Goal: Information Seeking & Learning: Learn about a topic

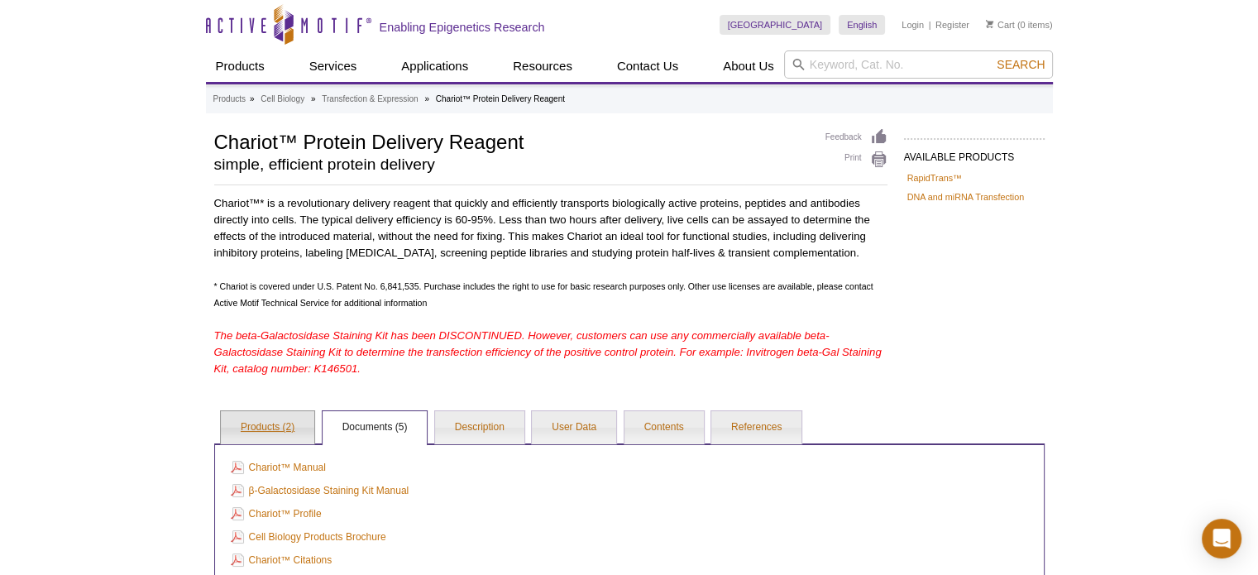
click at [248, 423] on link "Products (2)" at bounding box center [267, 427] width 93 height 33
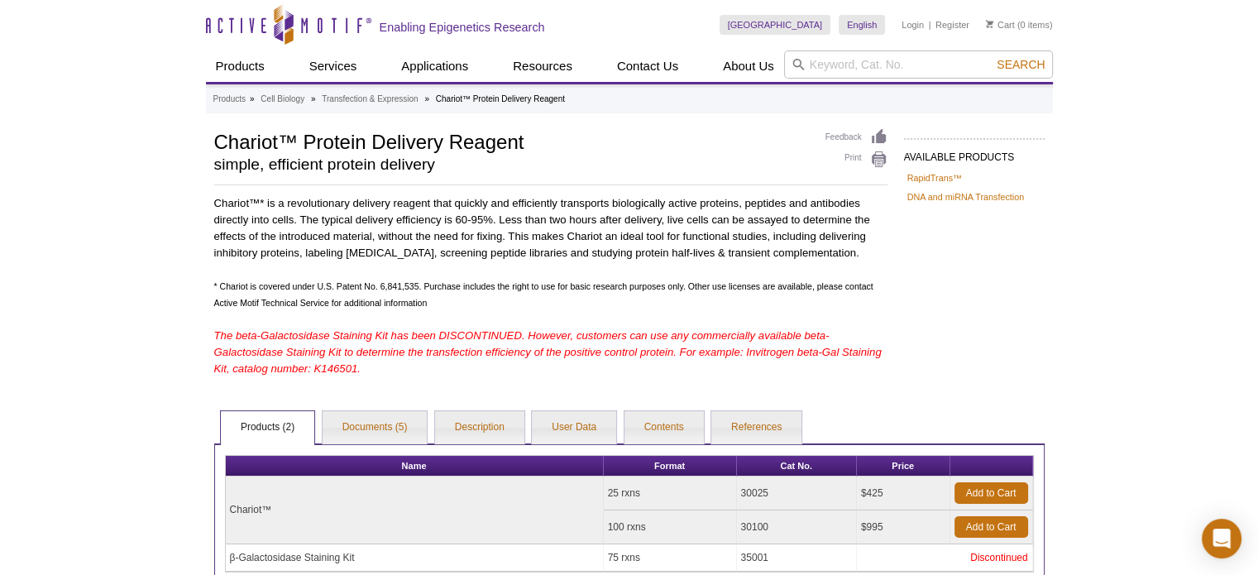
copy tr "30025"
drag, startPoint x: 770, startPoint y: 490, endPoint x: 735, endPoint y: 492, distance: 34.8
click at [735, 492] on tr "Chariot™ 25 rxns 30025 $425 Add to Cart" at bounding box center [629, 493] width 807 height 34
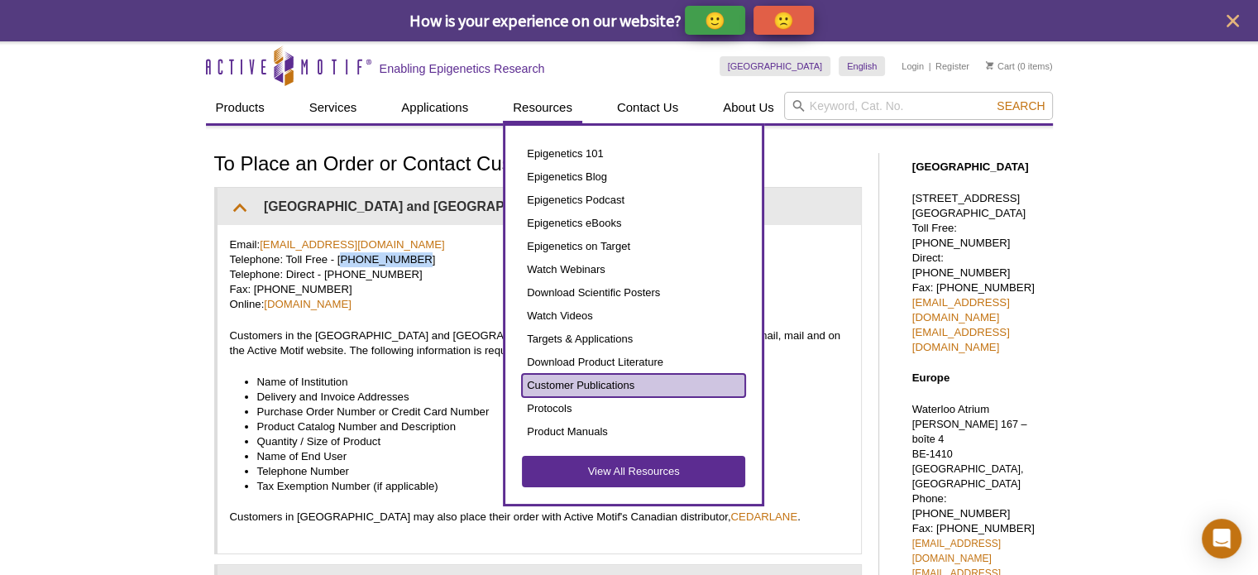
click at [602, 378] on link "Customer Publications" at bounding box center [633, 385] width 223 height 23
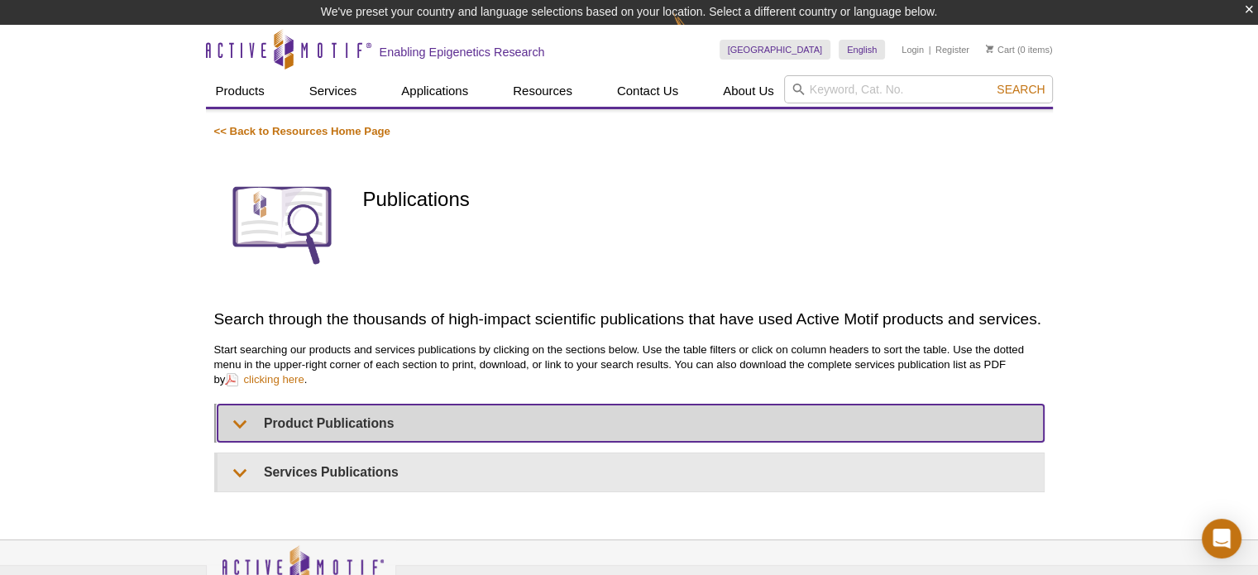
click at [238, 426] on summary "Product Publications" at bounding box center [630, 422] width 826 height 37
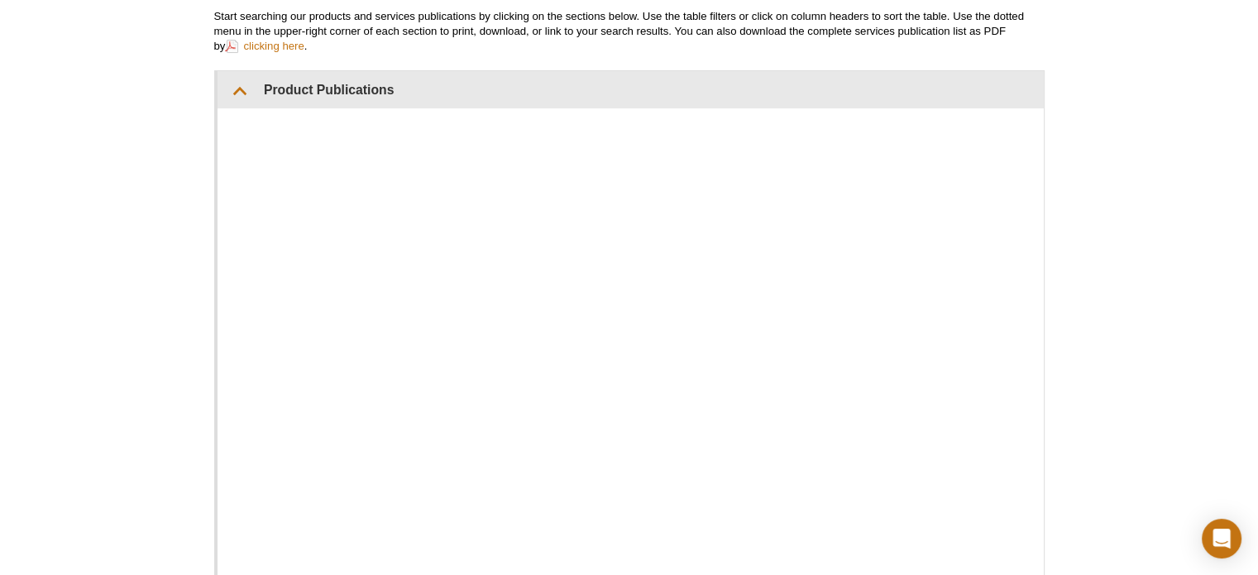
scroll to position [305, 0]
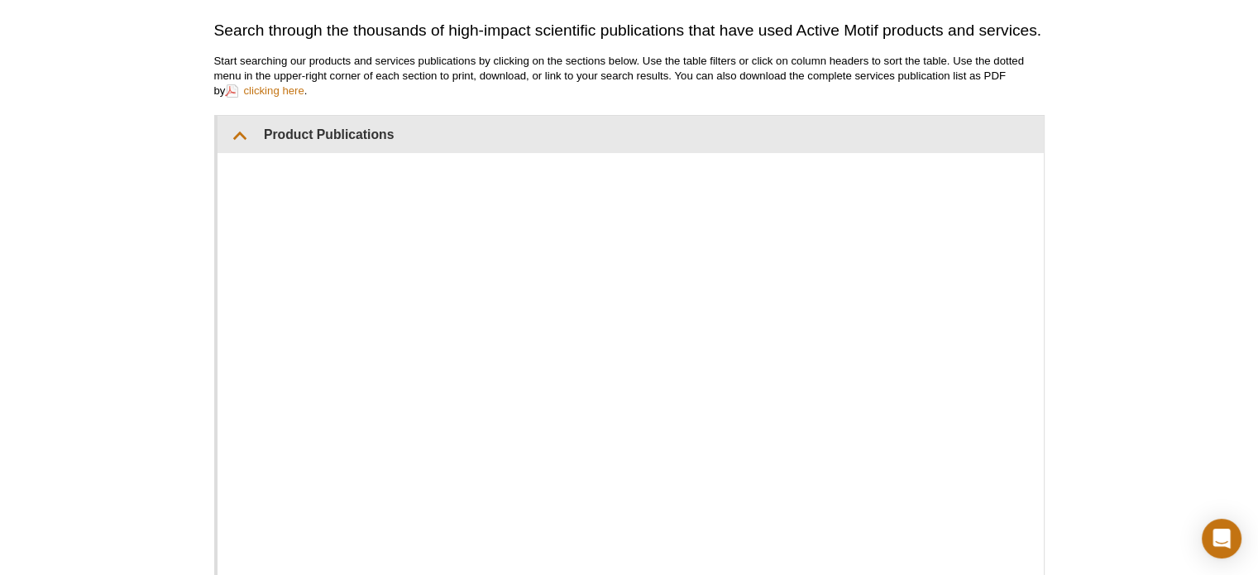
click at [184, 171] on div "Active Motif Logo Enabling Epigenetics Research 0 Search Skip to content Active…" at bounding box center [629, 390] width 1258 height 1309
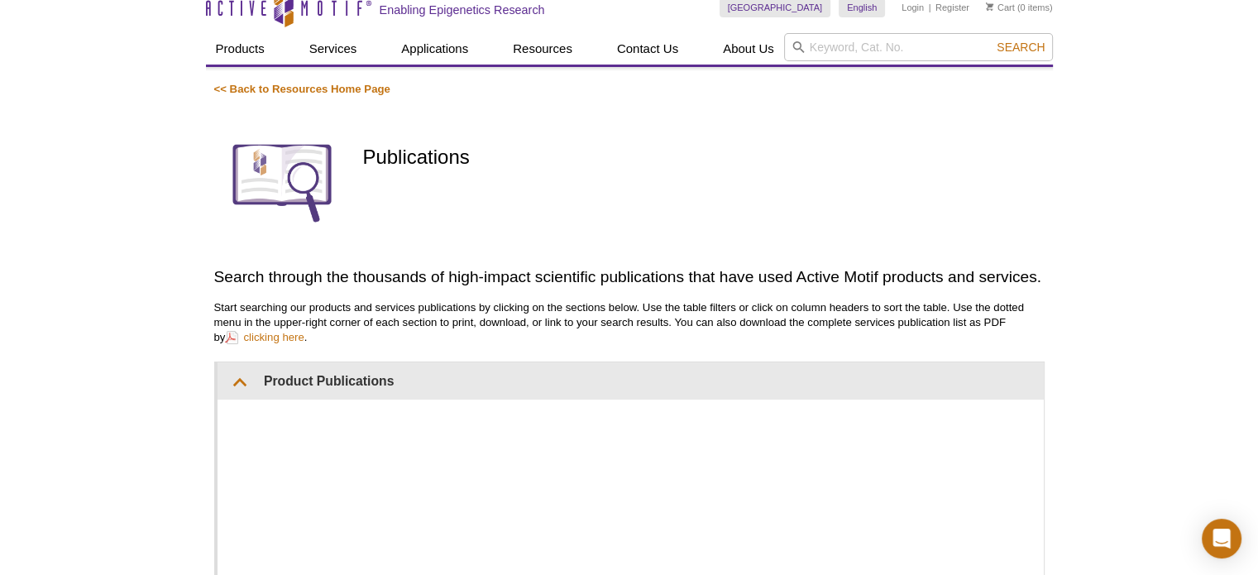
scroll to position [0, 0]
